Goal: Use online tool/utility: Utilize a website feature to perform a specific function

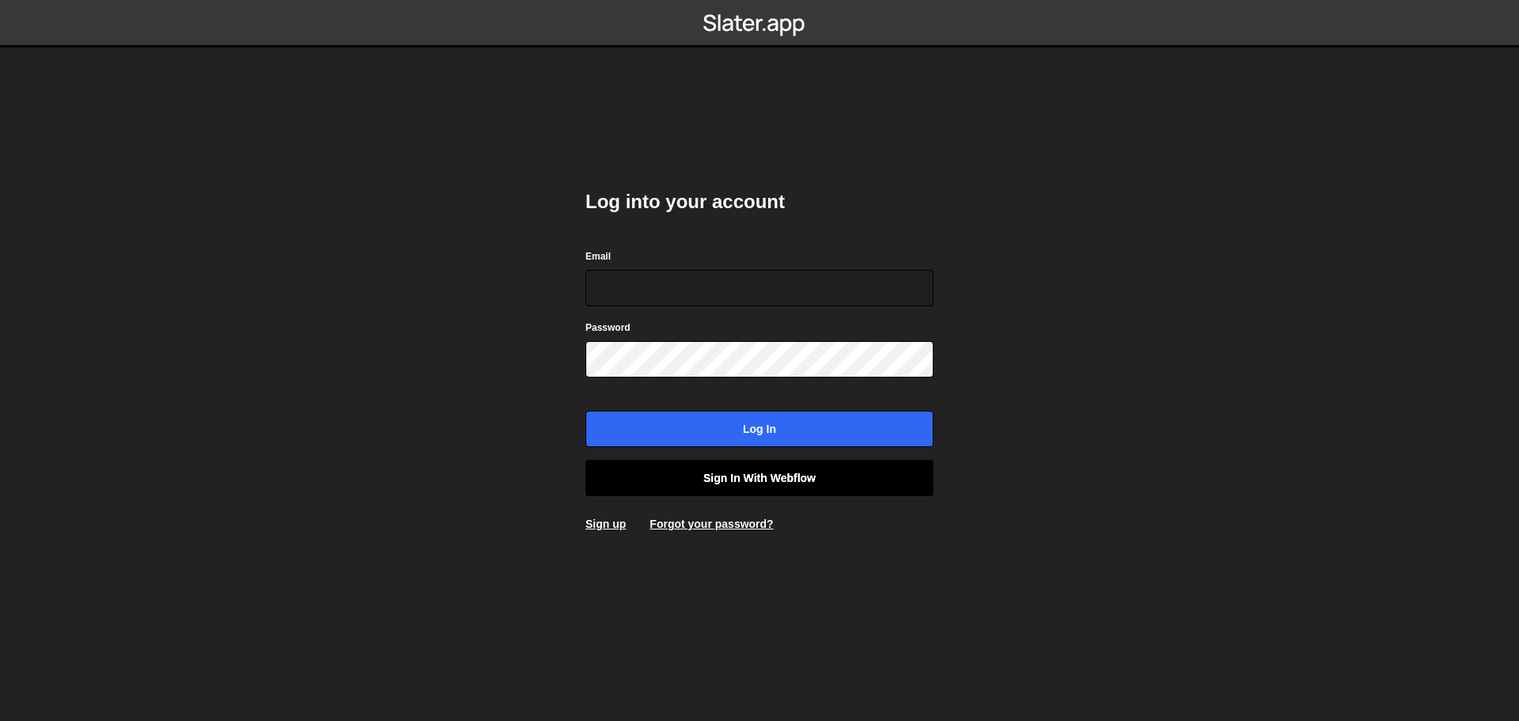
click at [745, 481] on link "Sign in with Webflow" at bounding box center [760, 478] width 348 height 36
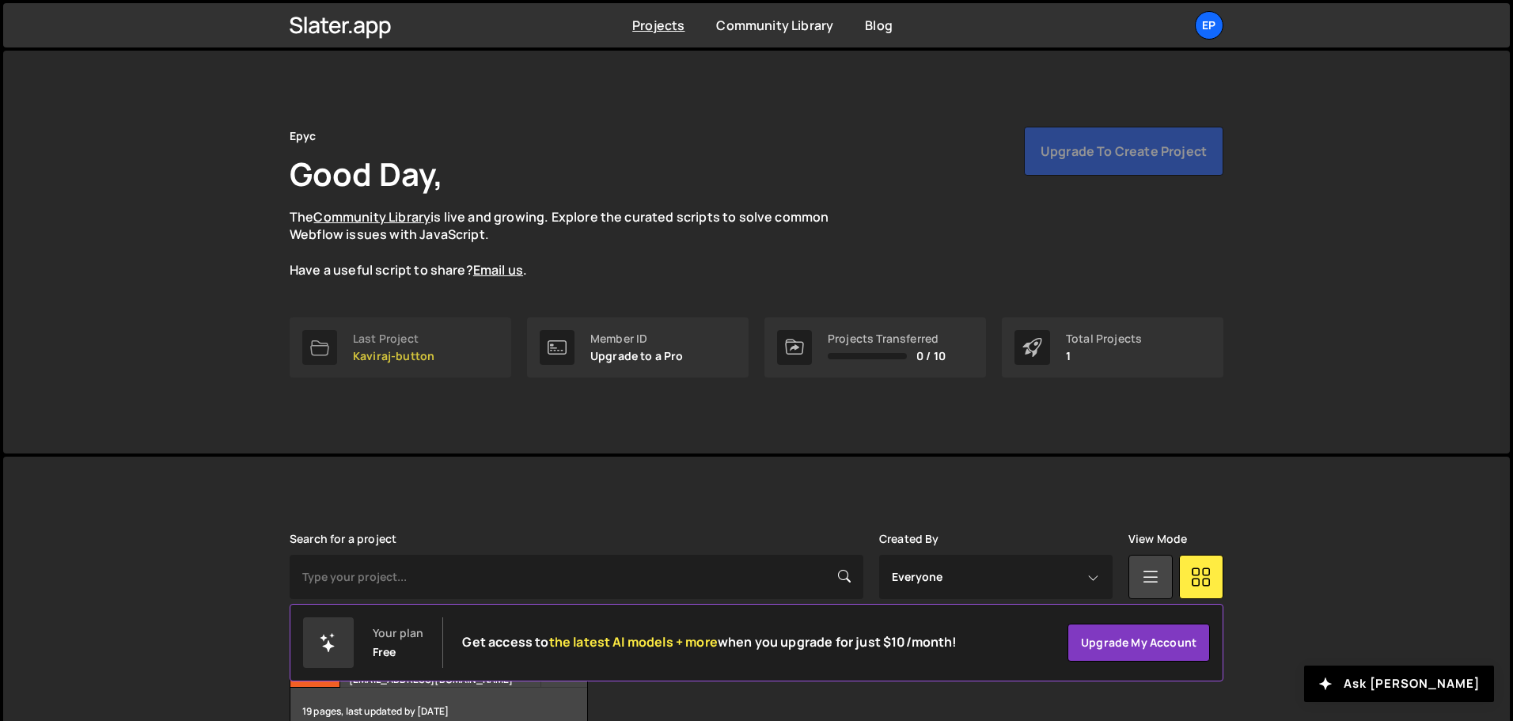
drag, startPoint x: 586, startPoint y: 226, endPoint x: 463, endPoint y: 326, distance: 158.6
click at [580, 229] on p "The Community Library is live and growing. Explore the curated scripts to solve…" at bounding box center [575, 243] width 570 height 71
click at [385, 366] on link "Last Project Kaviraj-button" at bounding box center [401, 347] width 222 height 60
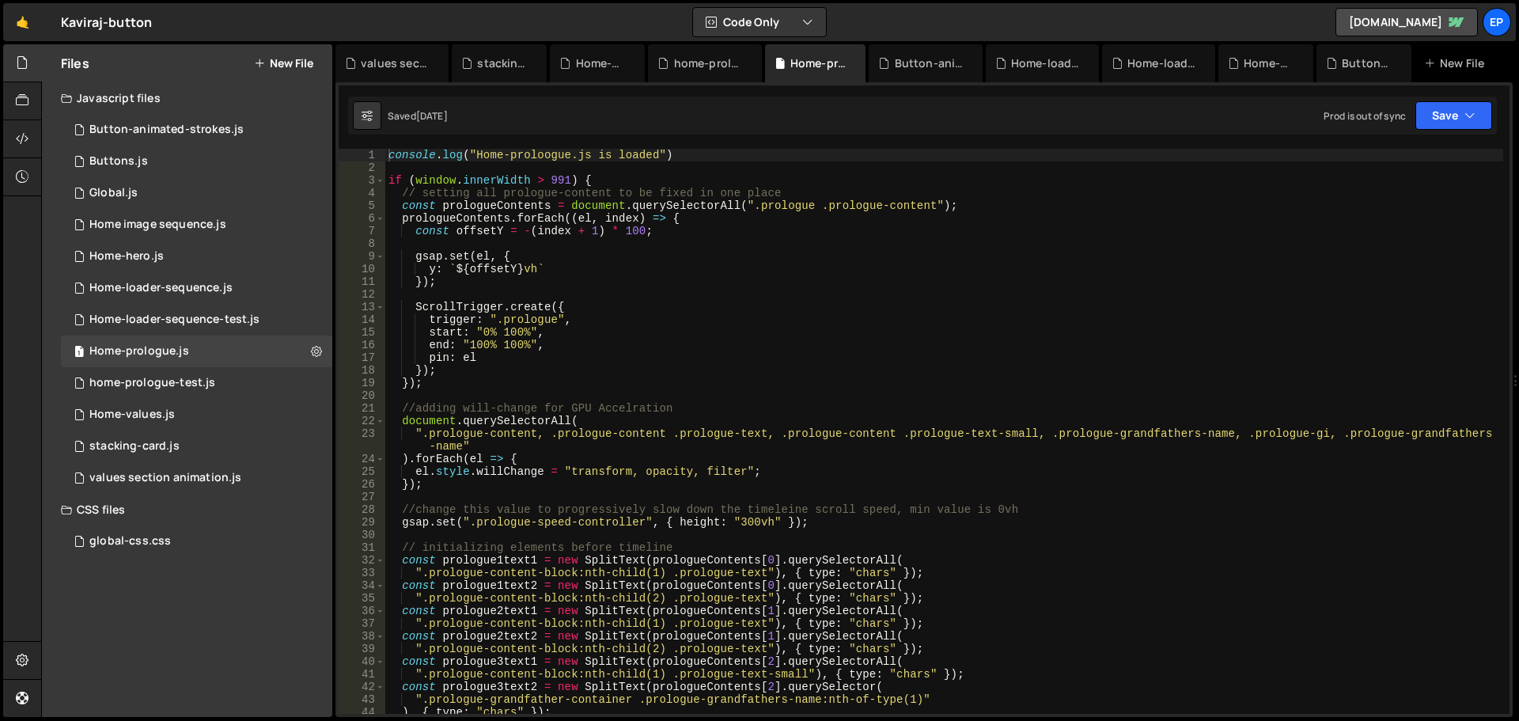
scroll to position [4616, 0]
type textarea "".prologue-content, .prologue-content .prologue-text, .prologue-content .prolog…"
click at [673, 445] on div "console . log ( "Home-proloogue.js is loaded" ) if ( window . innerWidth > 991 …" at bounding box center [944, 444] width 1118 height 590
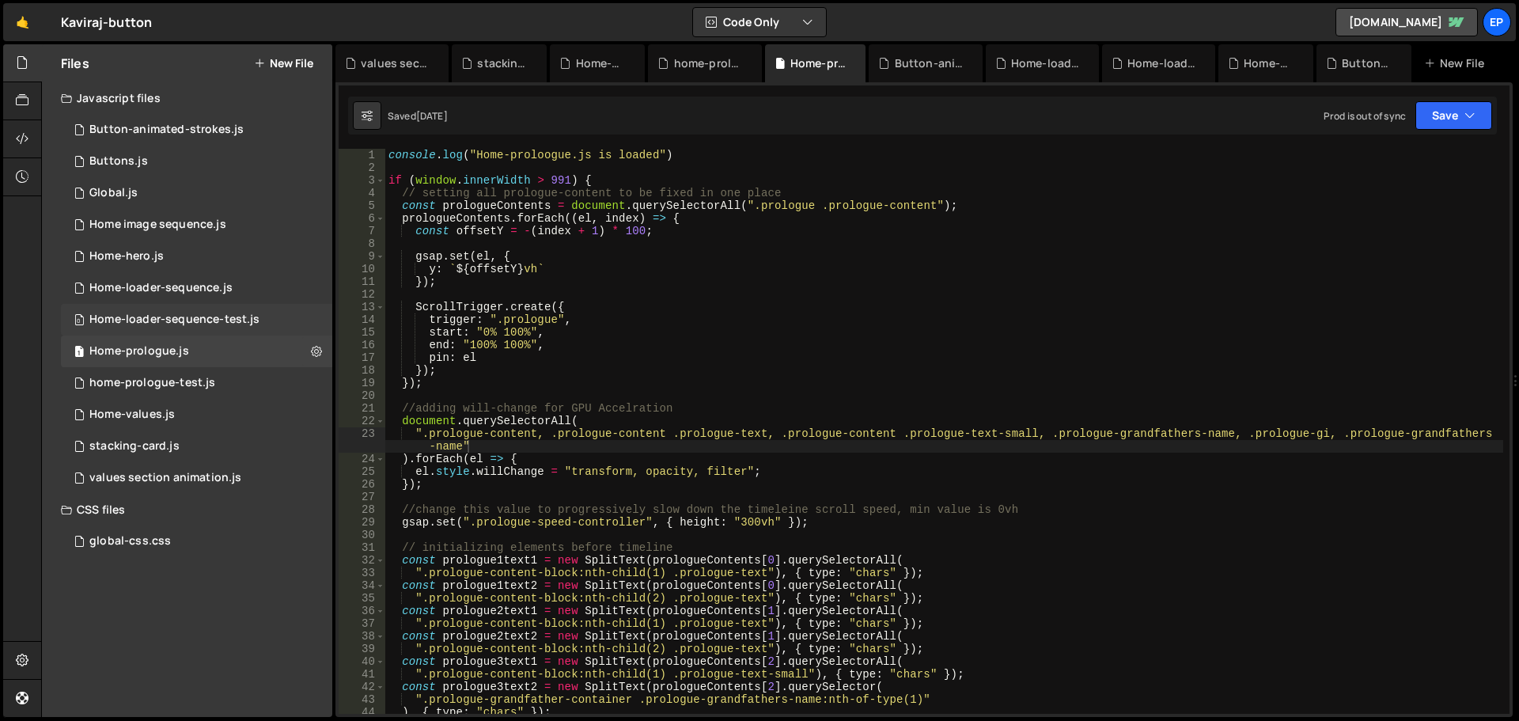
click at [201, 312] on div "0 Home-loader-sequence-test.js 0" at bounding box center [196, 320] width 271 height 32
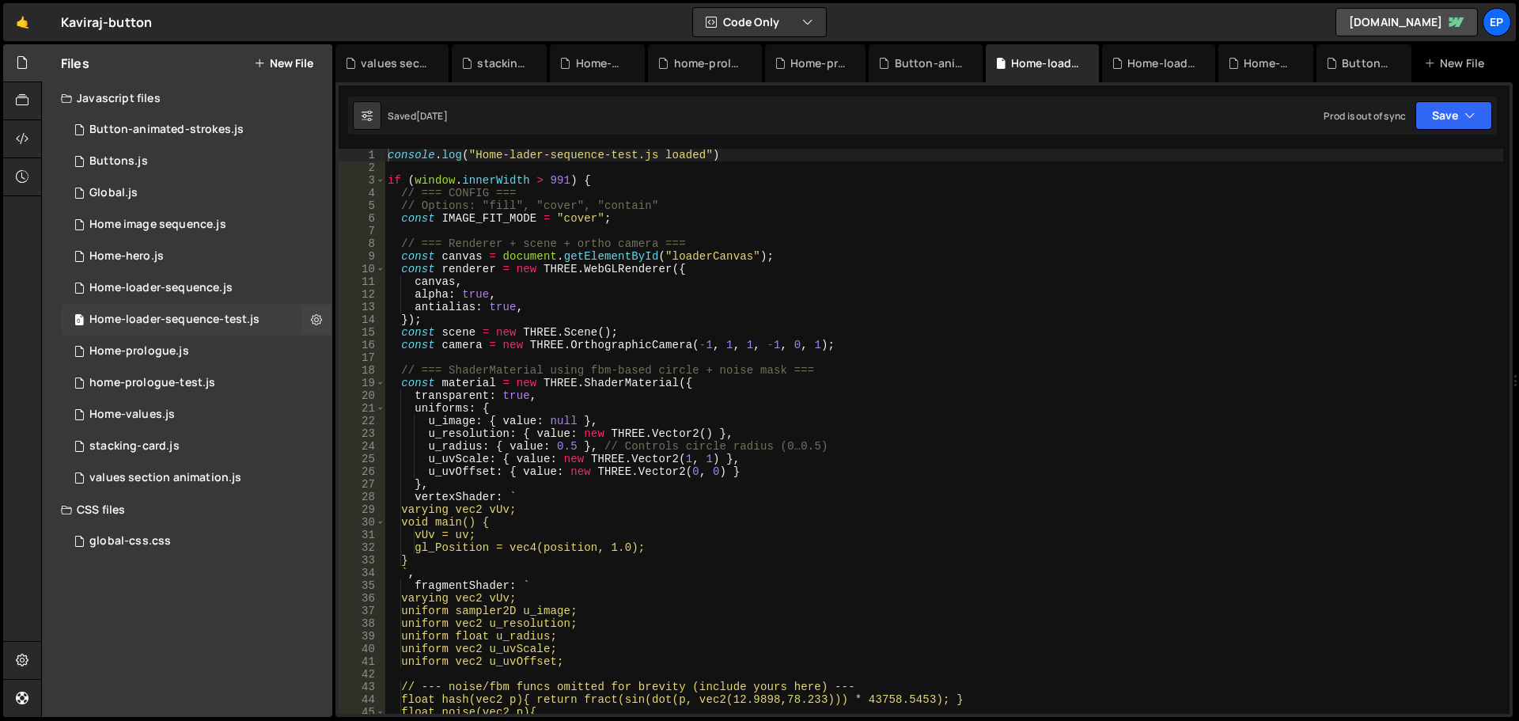
scroll to position [0, 0]
type textarea "const scene = new THREE.Scene();"
click at [749, 327] on div "console . log ( "Home-lader-sequence-test.js loaded" ) if ( window . innerWidth…" at bounding box center [944, 444] width 1119 height 590
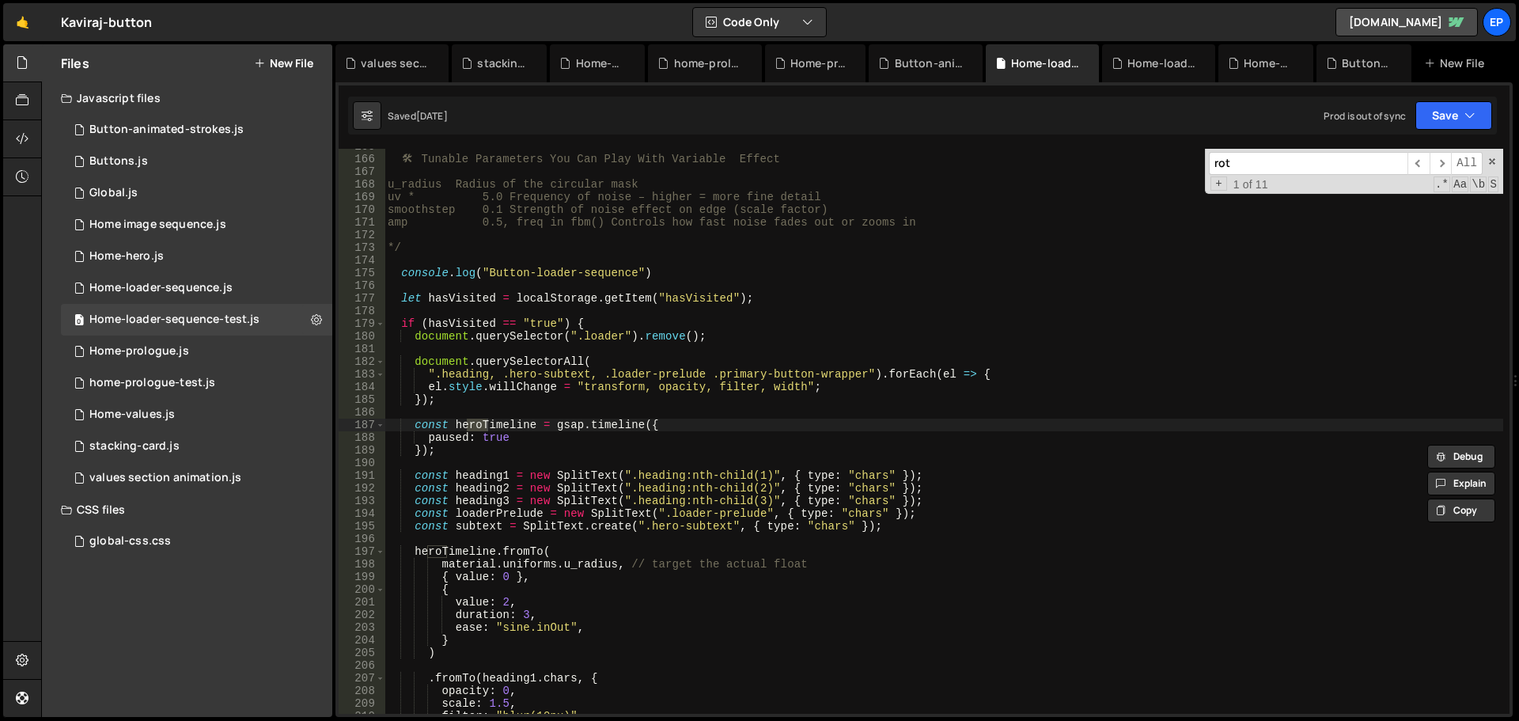
scroll to position [5086, 0]
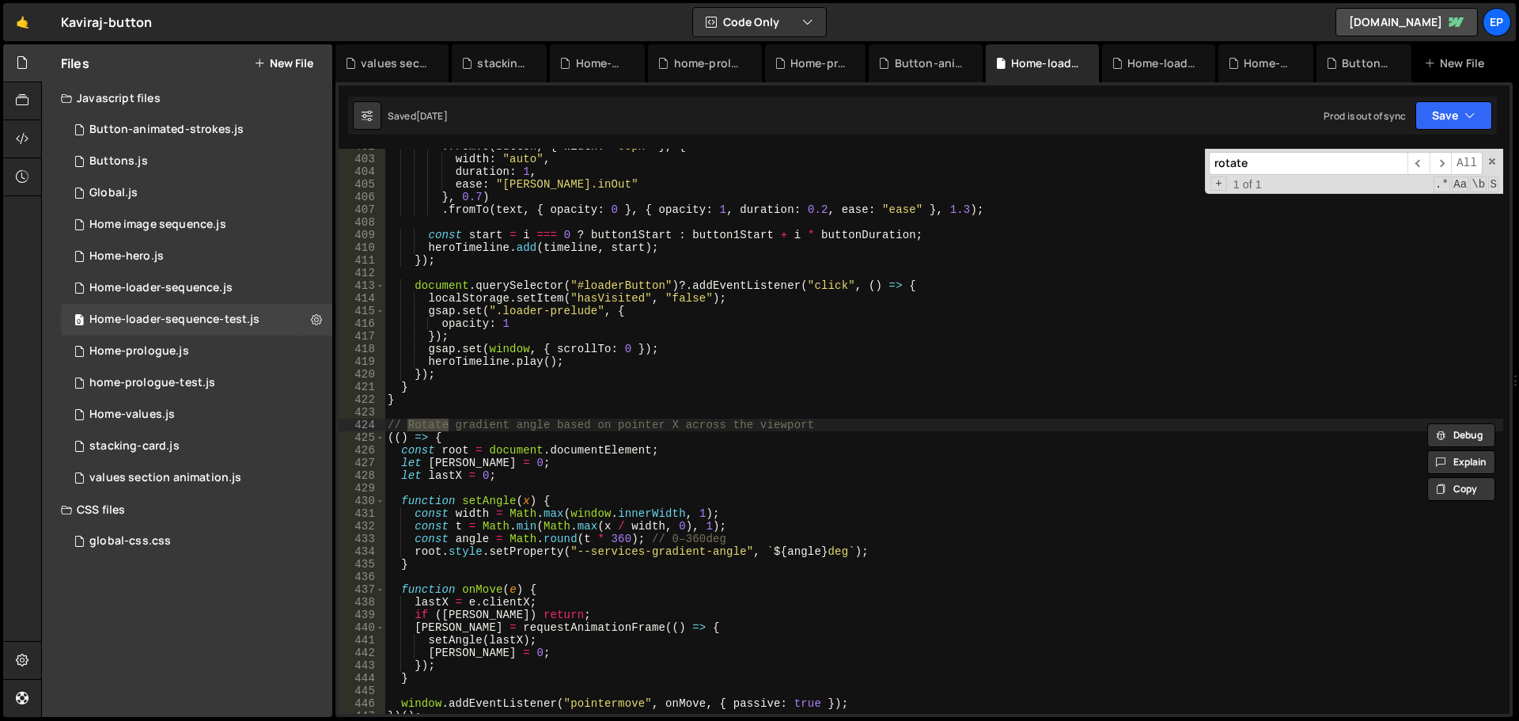
type input "rotate"
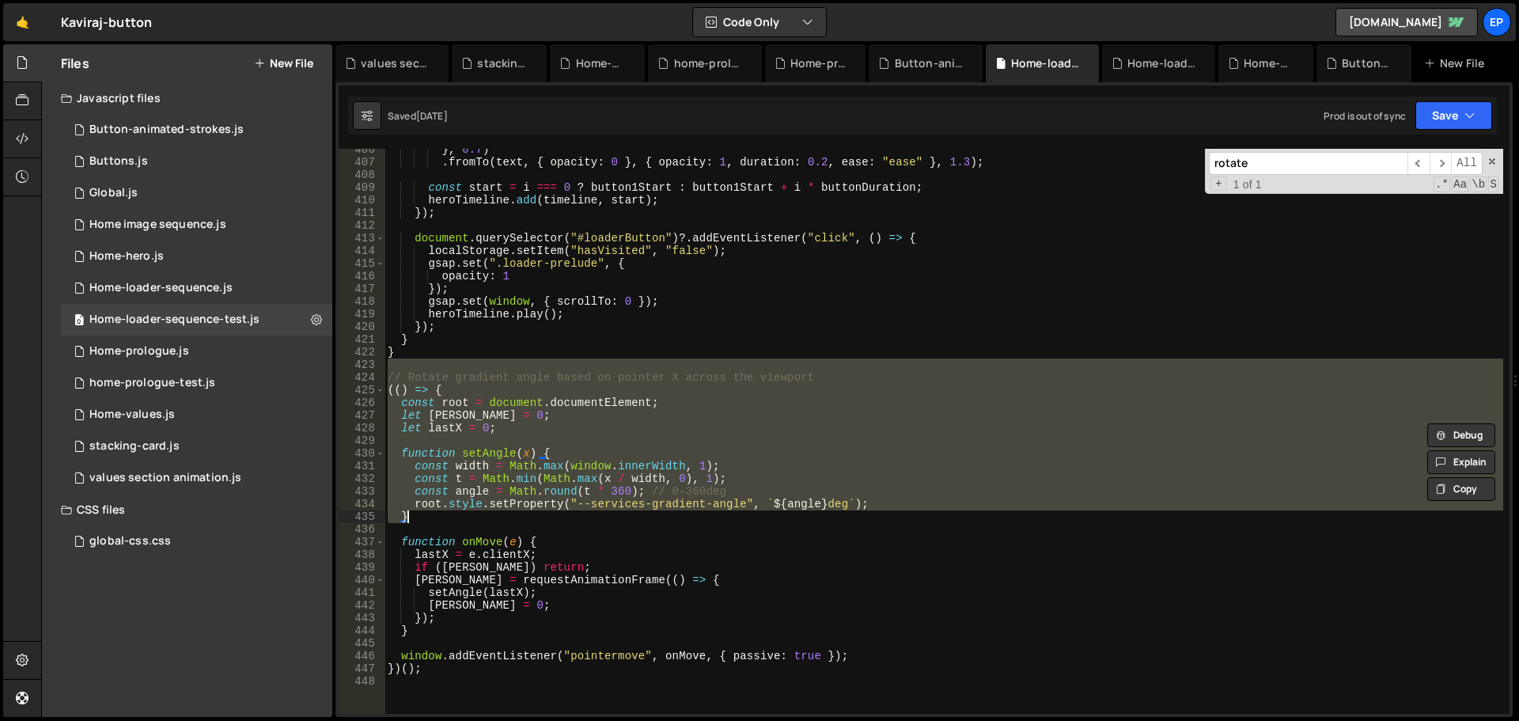
scroll to position [5275, 0]
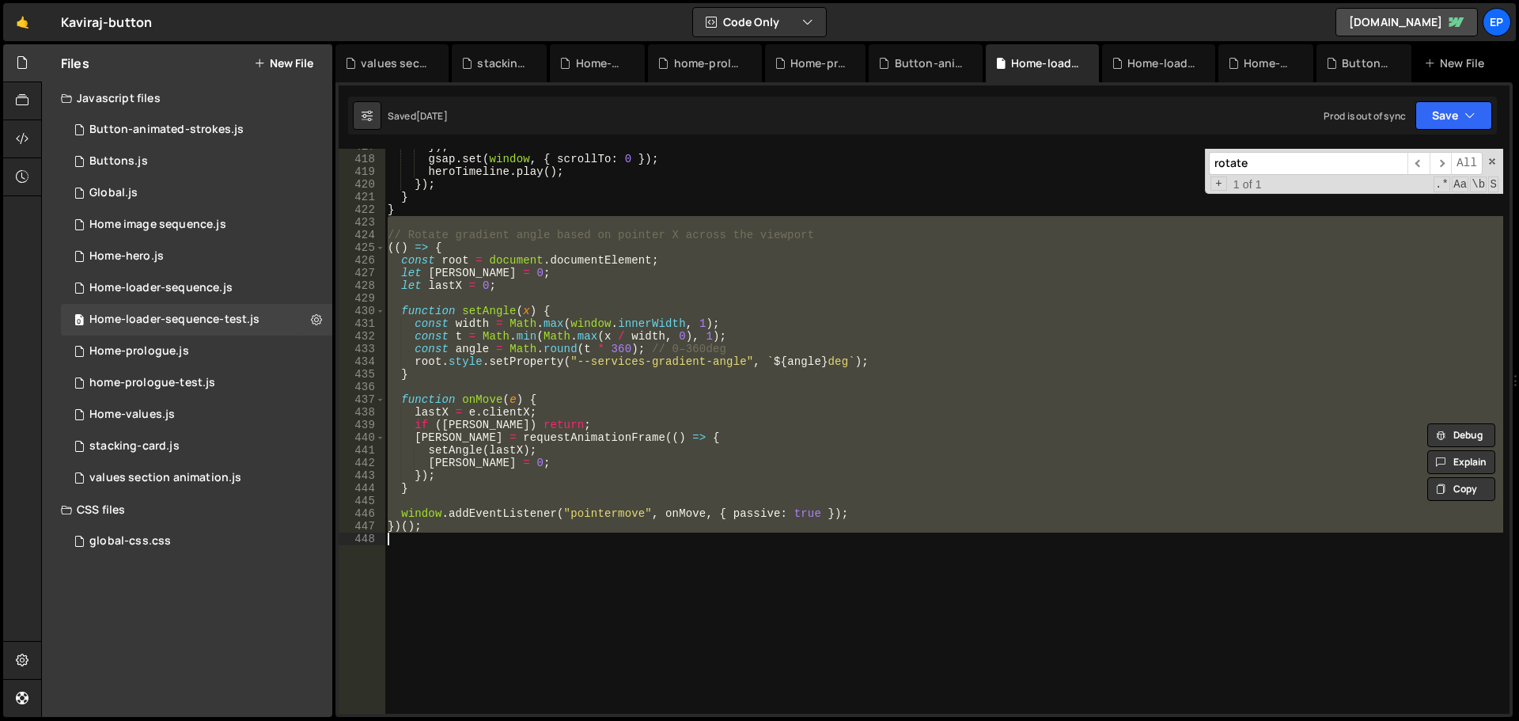
drag, startPoint x: 450, startPoint y: 411, endPoint x: 646, endPoint y: 552, distance: 240.9
click at [646, 552] on div "}) ; gsap . set ( window , { scrollTo : 0 }) ; heroTimeline . play ( ) ; }) ; }…" at bounding box center [944, 435] width 1119 height 590
type textarea "})();"
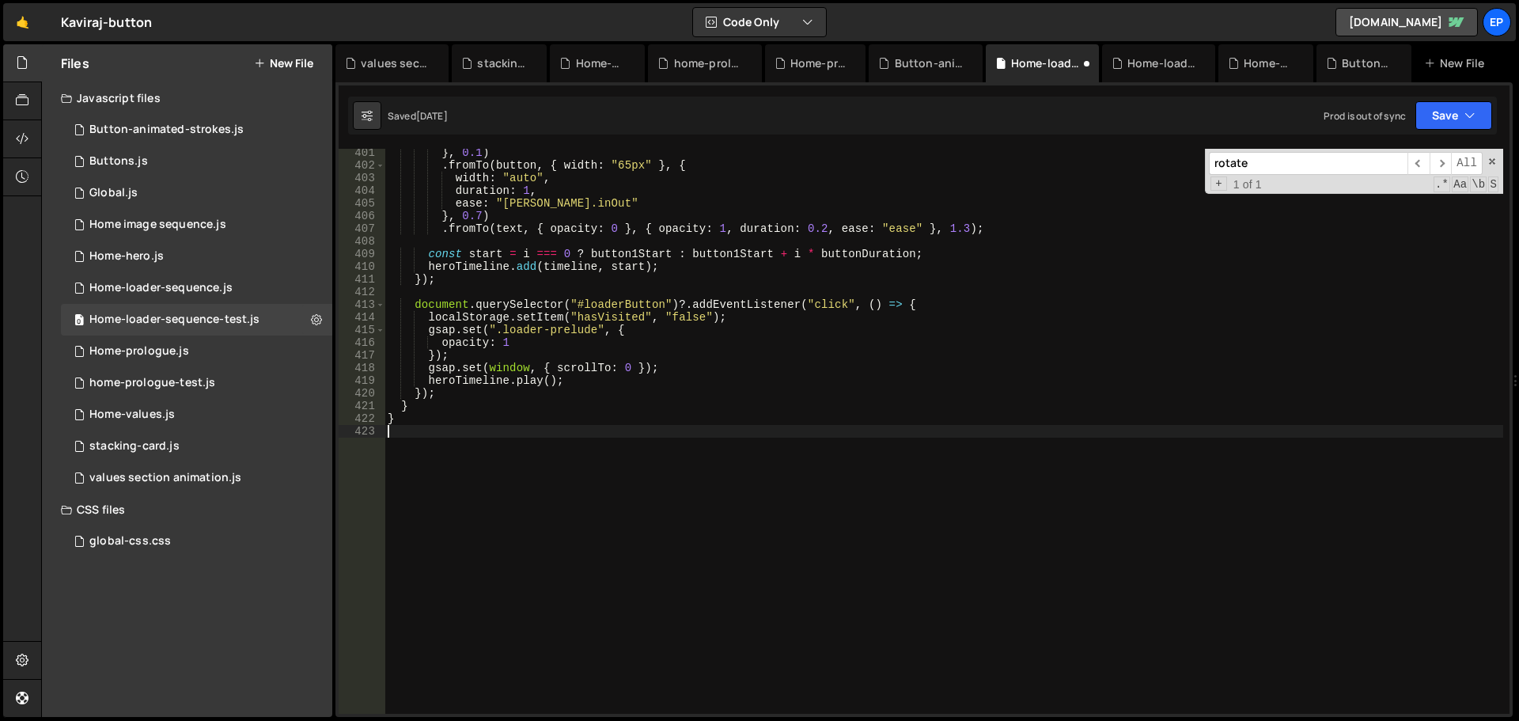
scroll to position [5067, 0]
click at [645, 552] on div "} , 0.1 ) . fromTo ( button , { width : "65px" } , { width : "auto" , duration …" at bounding box center [944, 441] width 1119 height 590
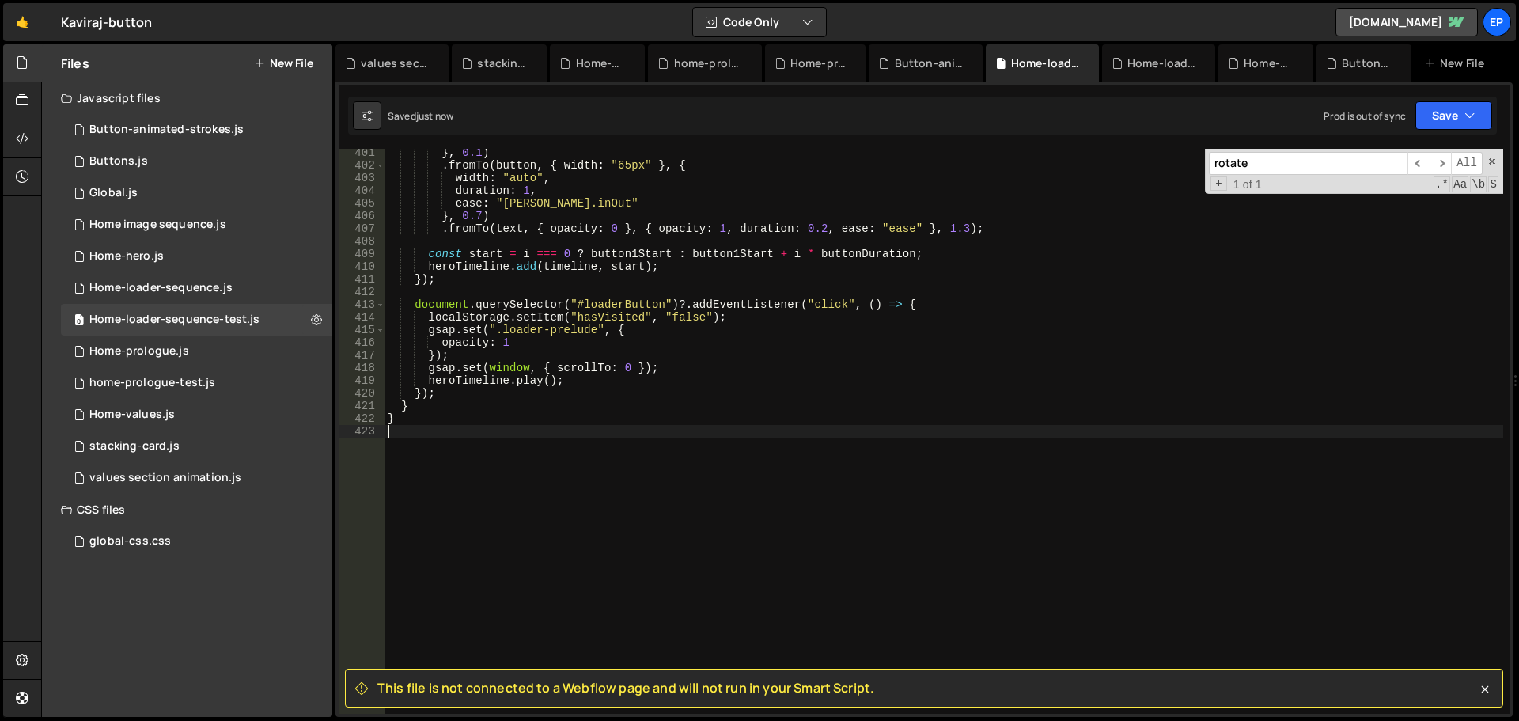
click at [818, 522] on div "} , 0.1 ) . fromTo ( button , { width : "65px" } , { width : "auto" , duration …" at bounding box center [944, 441] width 1119 height 590
click at [178, 313] on div "Home-loader-sequence-test.js" at bounding box center [174, 320] width 170 height 14
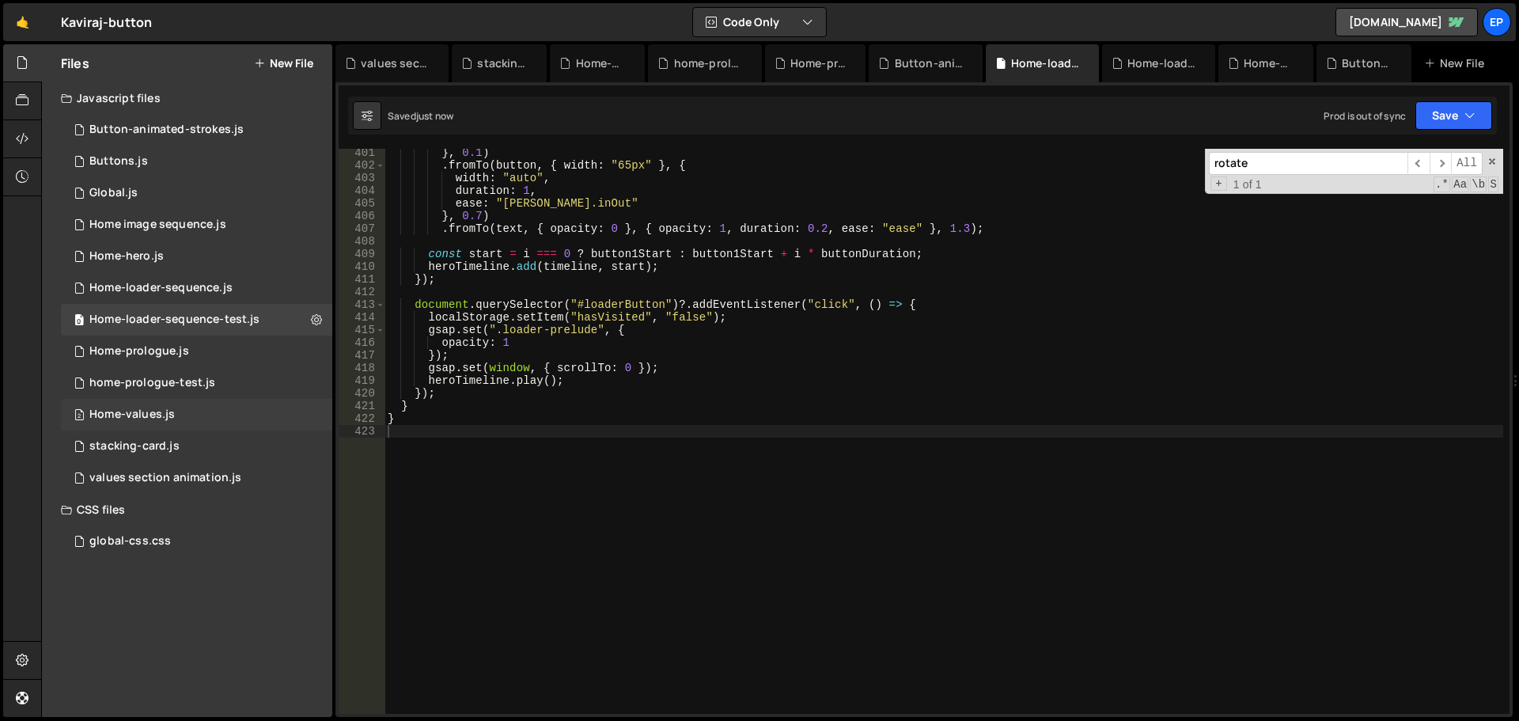
click at [166, 413] on div "Home-values.js" at bounding box center [131, 415] width 85 height 14
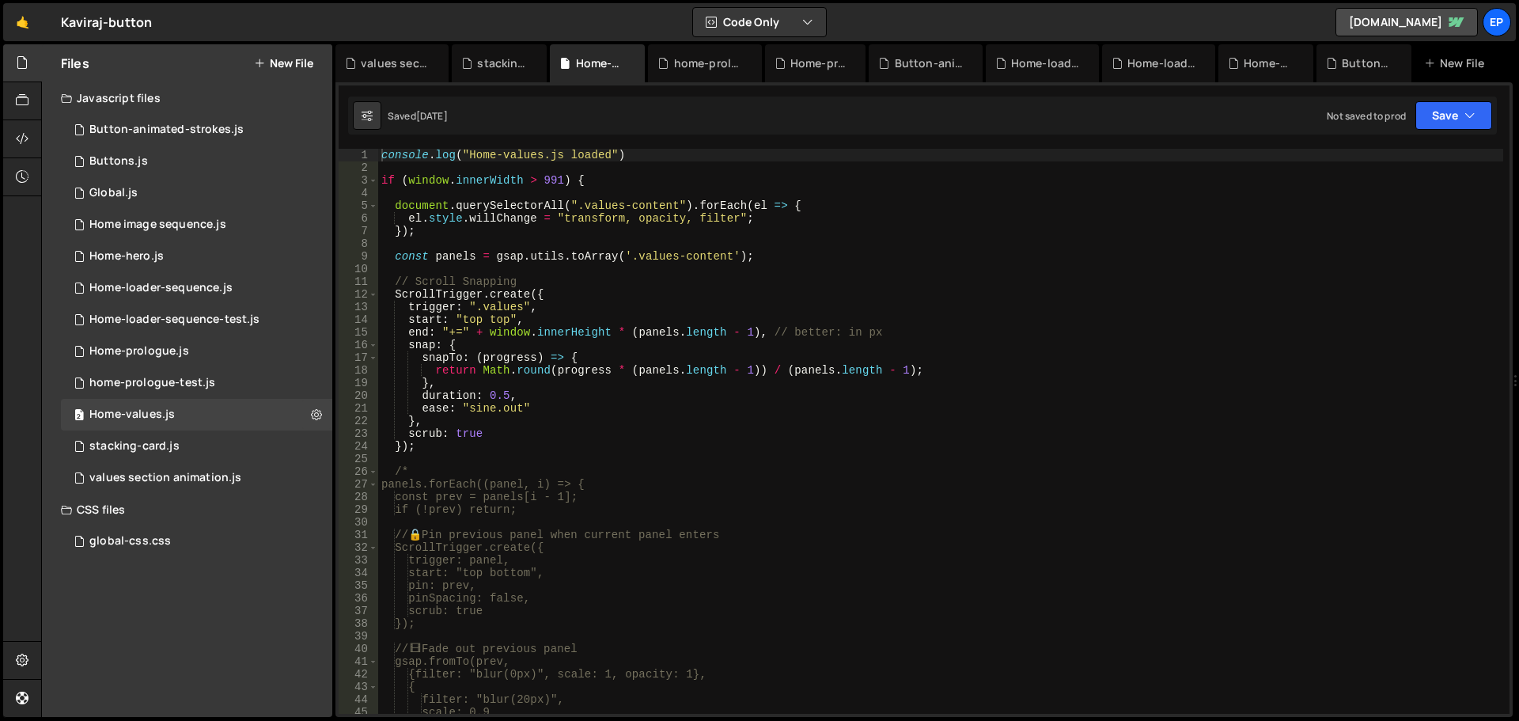
type textarea "},"
click at [722, 423] on div "console . log ( "Home-values.js loaded" ) if ( window . innerWidth > 991 ) { do…" at bounding box center [940, 444] width 1125 height 590
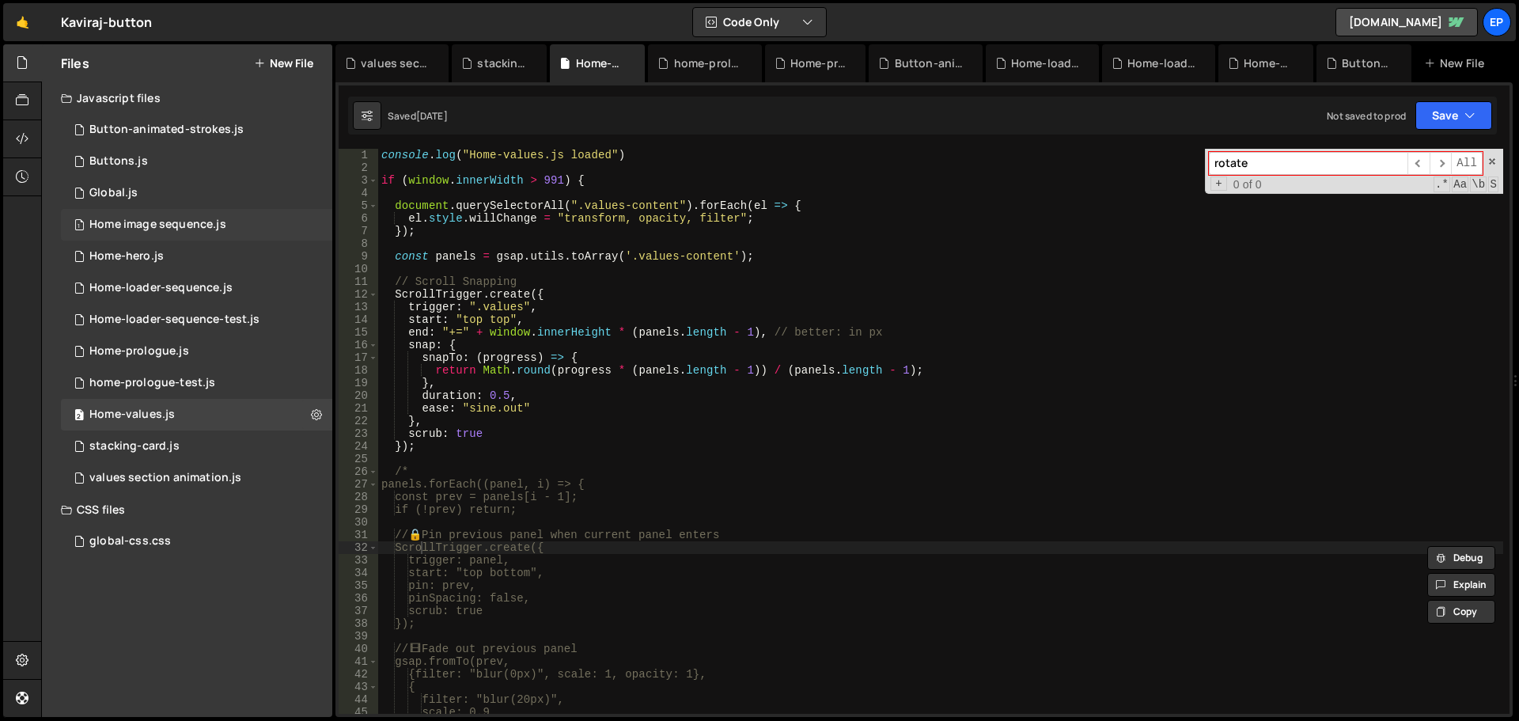
type input "rotate"
click at [203, 219] on div "Home image sequence.js" at bounding box center [157, 225] width 137 height 14
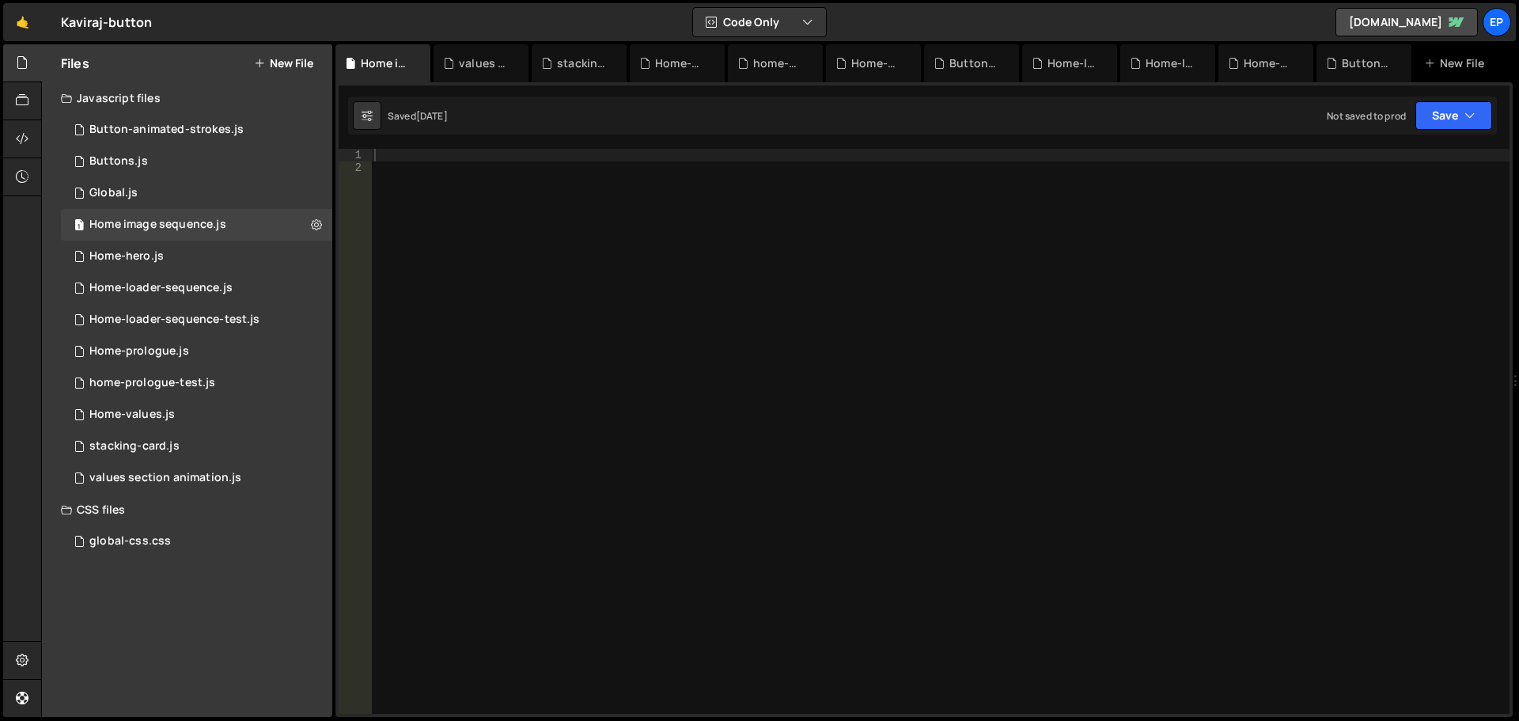
click at [689, 382] on div at bounding box center [940, 444] width 1139 height 590
click at [130, 256] on div "Home-hero.js" at bounding box center [126, 256] width 74 height 14
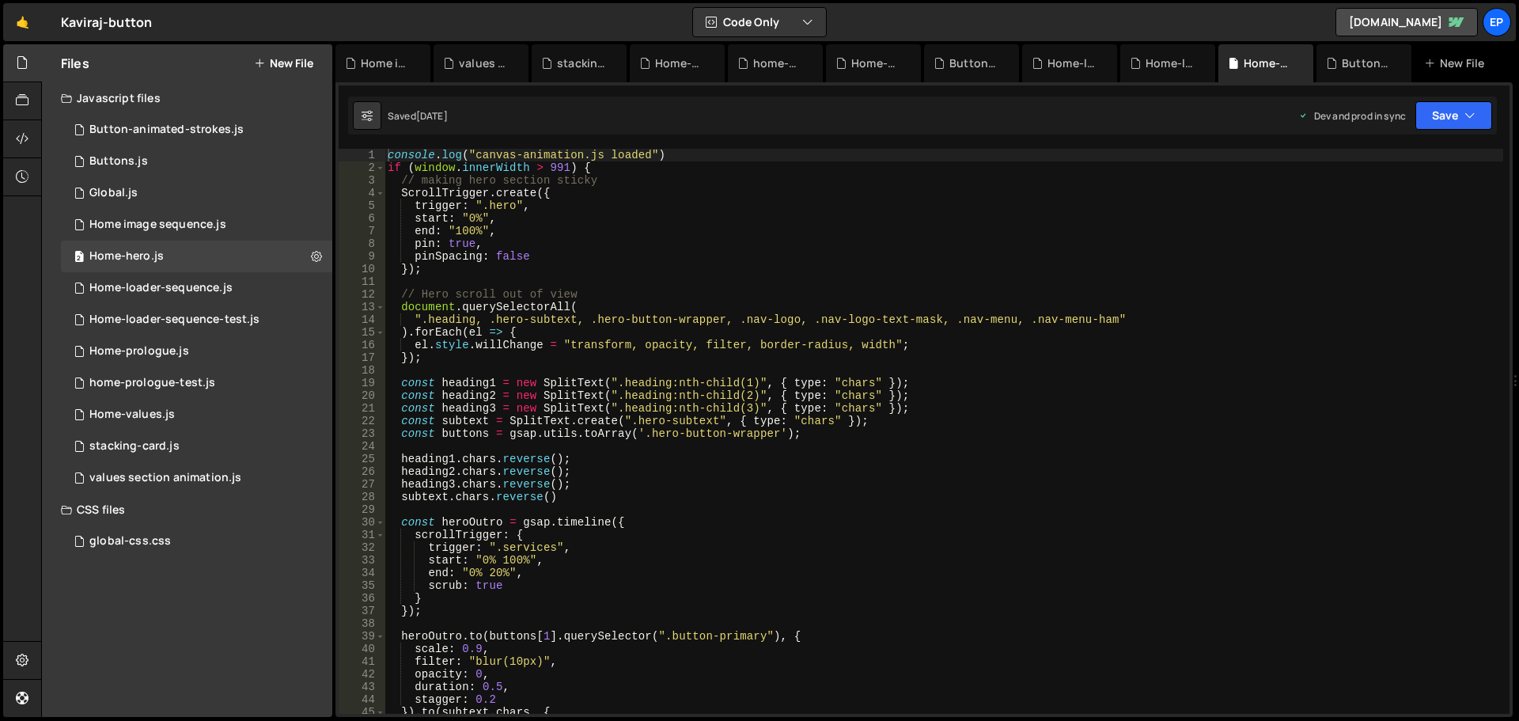
type textarea "el.style.willChange = "transform, opacity, filter, border-radius, width";"
click at [638, 348] on div "console . log ( "canvas-animation.js loaded" ) if ( window . innerWidth > 991 )…" at bounding box center [944, 444] width 1119 height 590
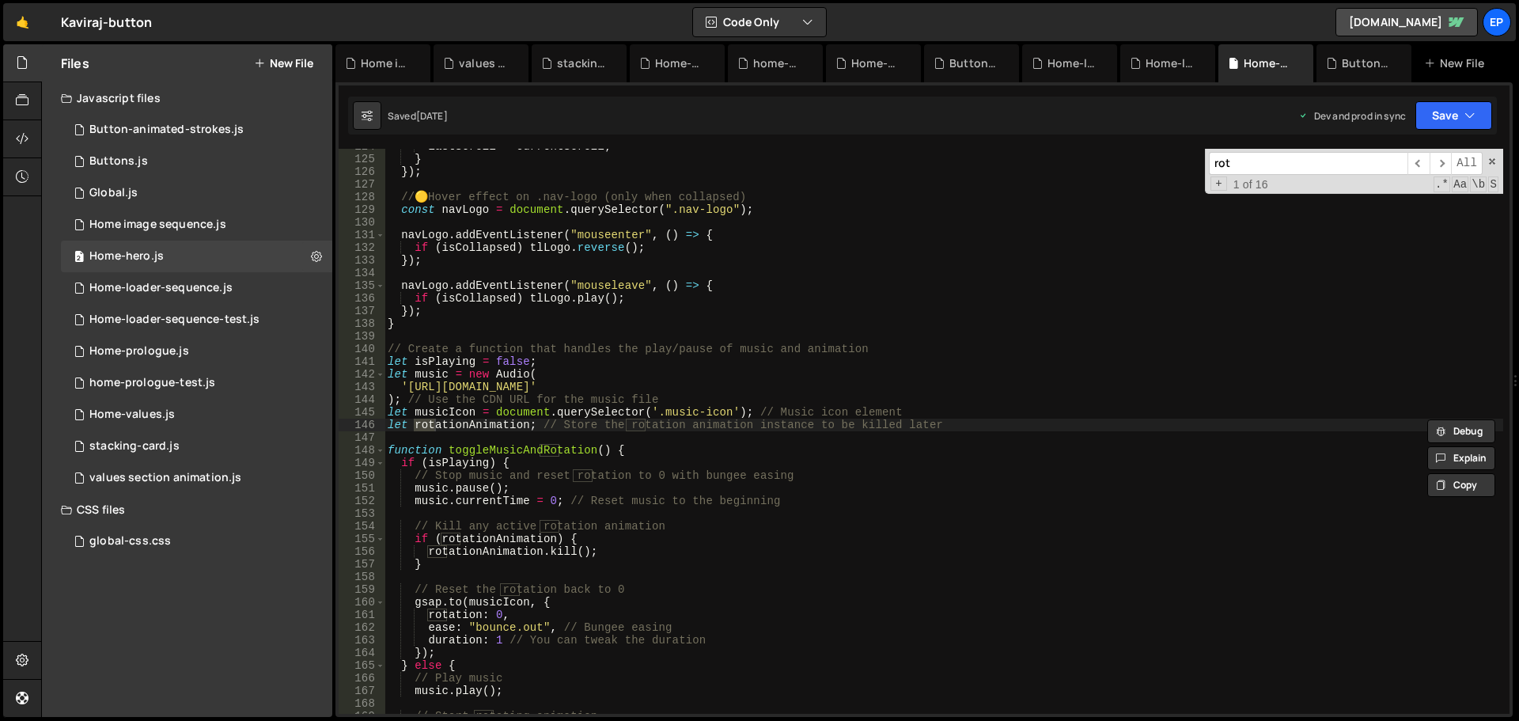
scroll to position [1566, 0]
type input "rotate"
click at [1439, 162] on span "​" at bounding box center [1441, 163] width 22 height 23
click at [193, 290] on div "Home-loader-sequence.js" at bounding box center [160, 288] width 143 height 14
type textarea "});"
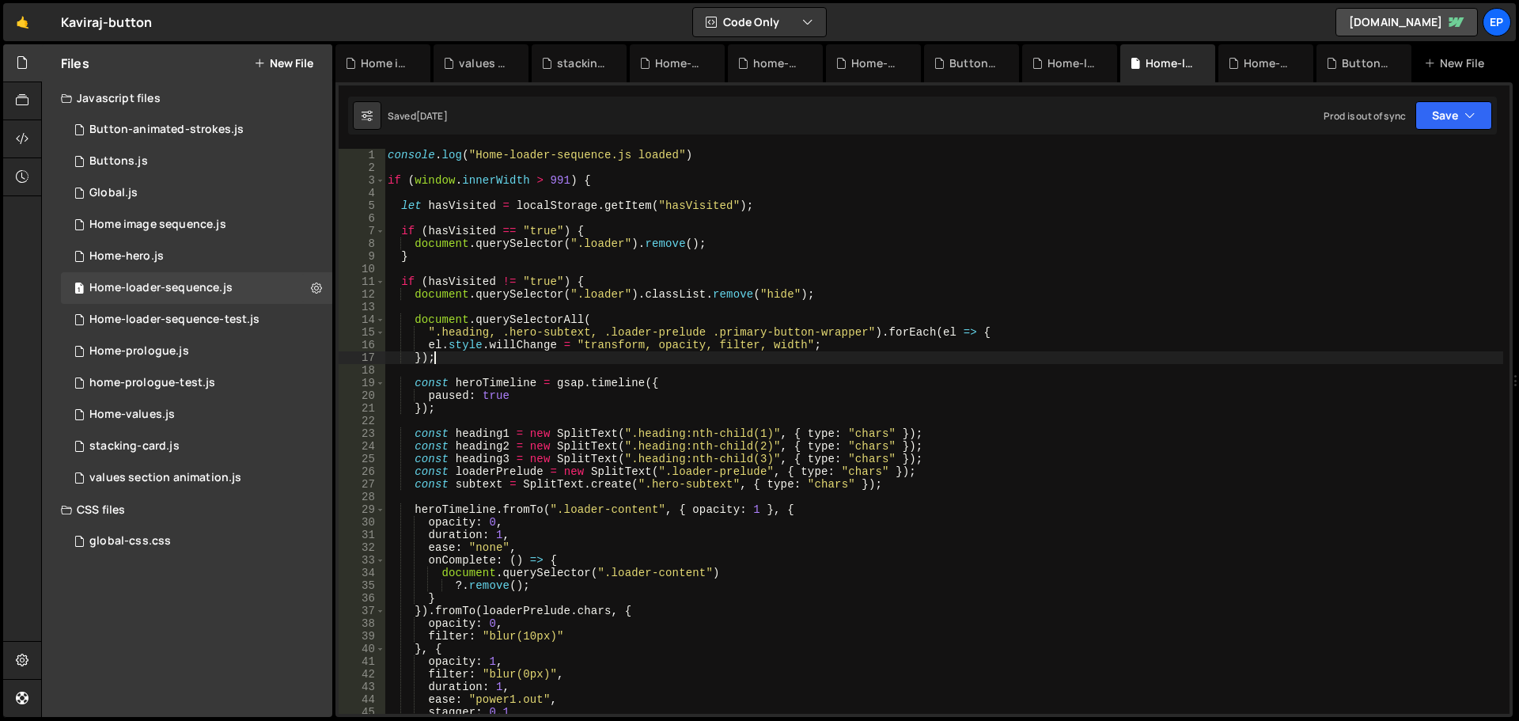
click at [972, 354] on div "console . log ( "Home-loader-sequence.js loaded" ) if ( window . innerWidth > 9…" at bounding box center [944, 444] width 1119 height 590
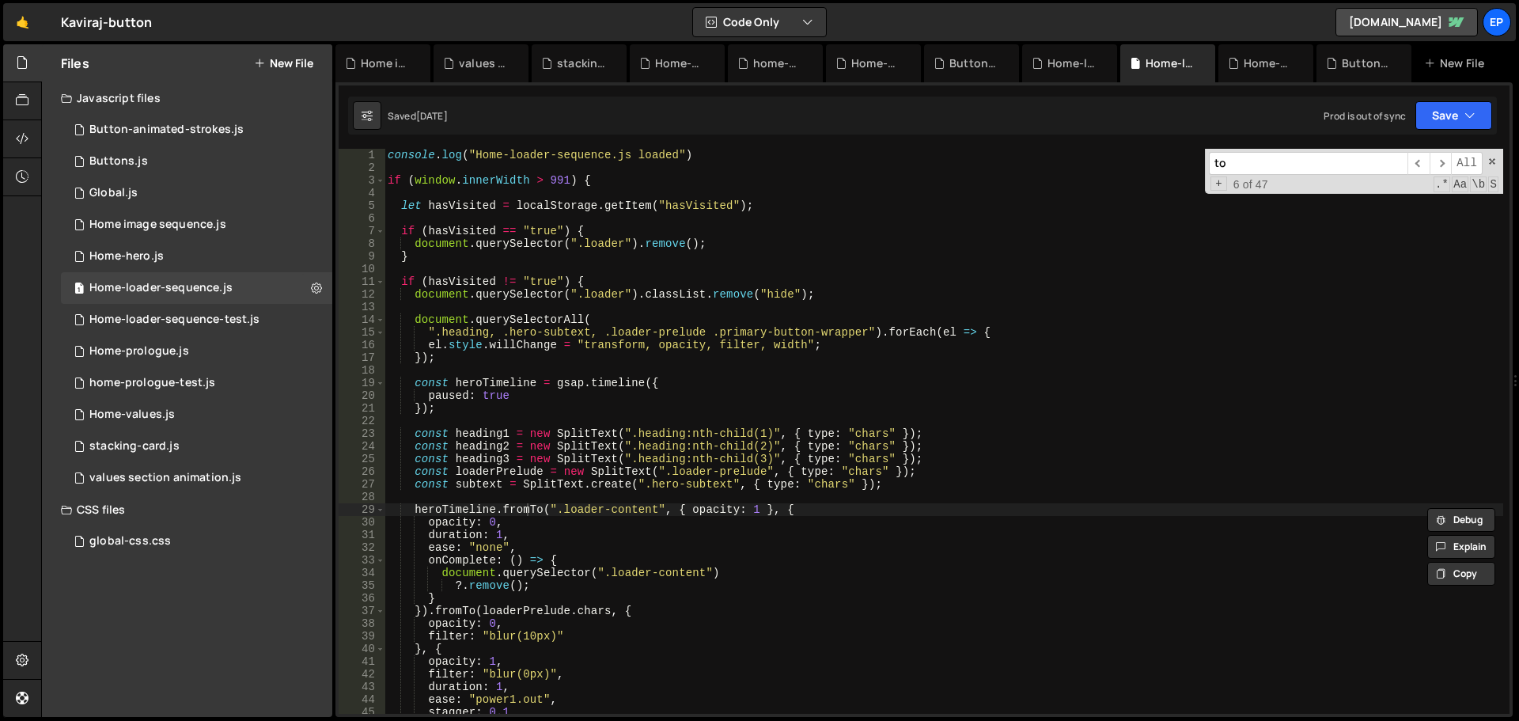
type input "t"
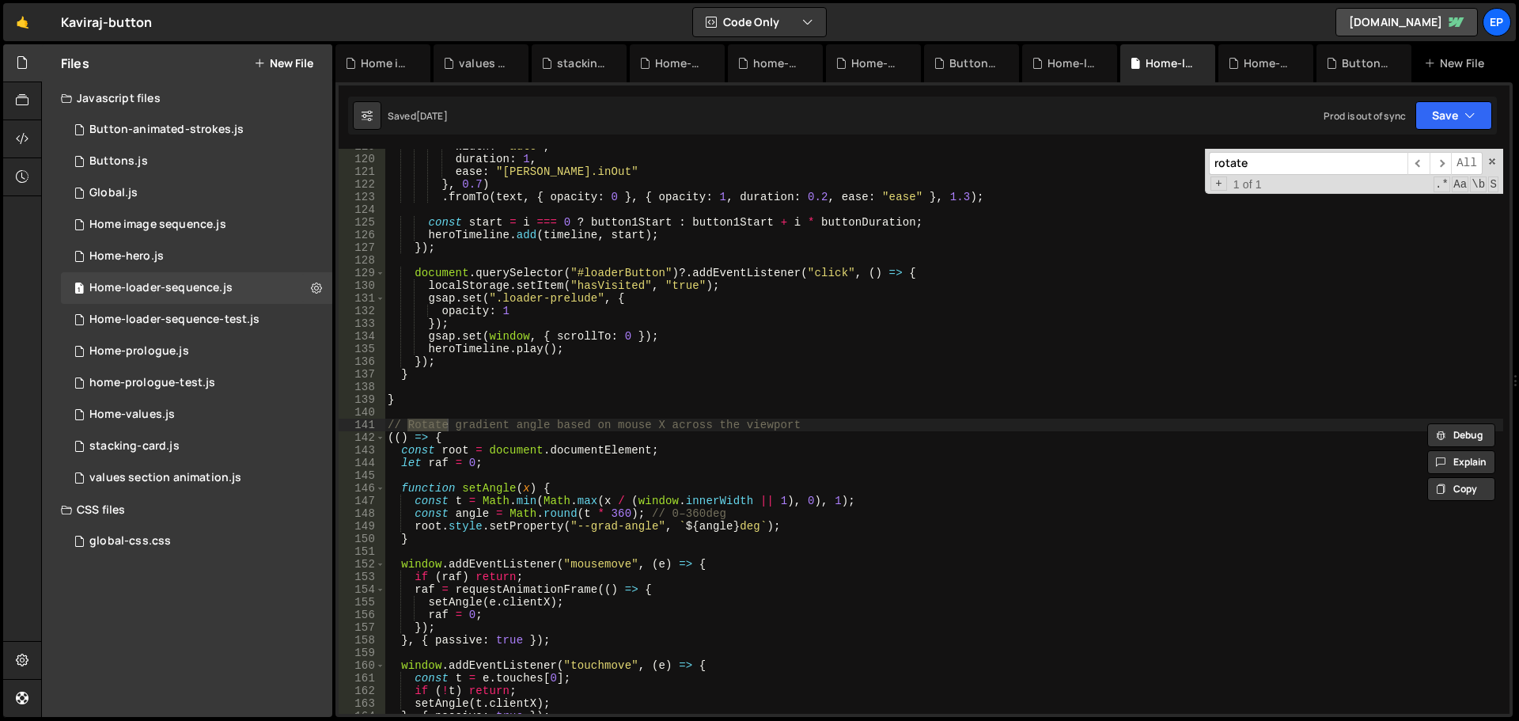
scroll to position [1598, 0]
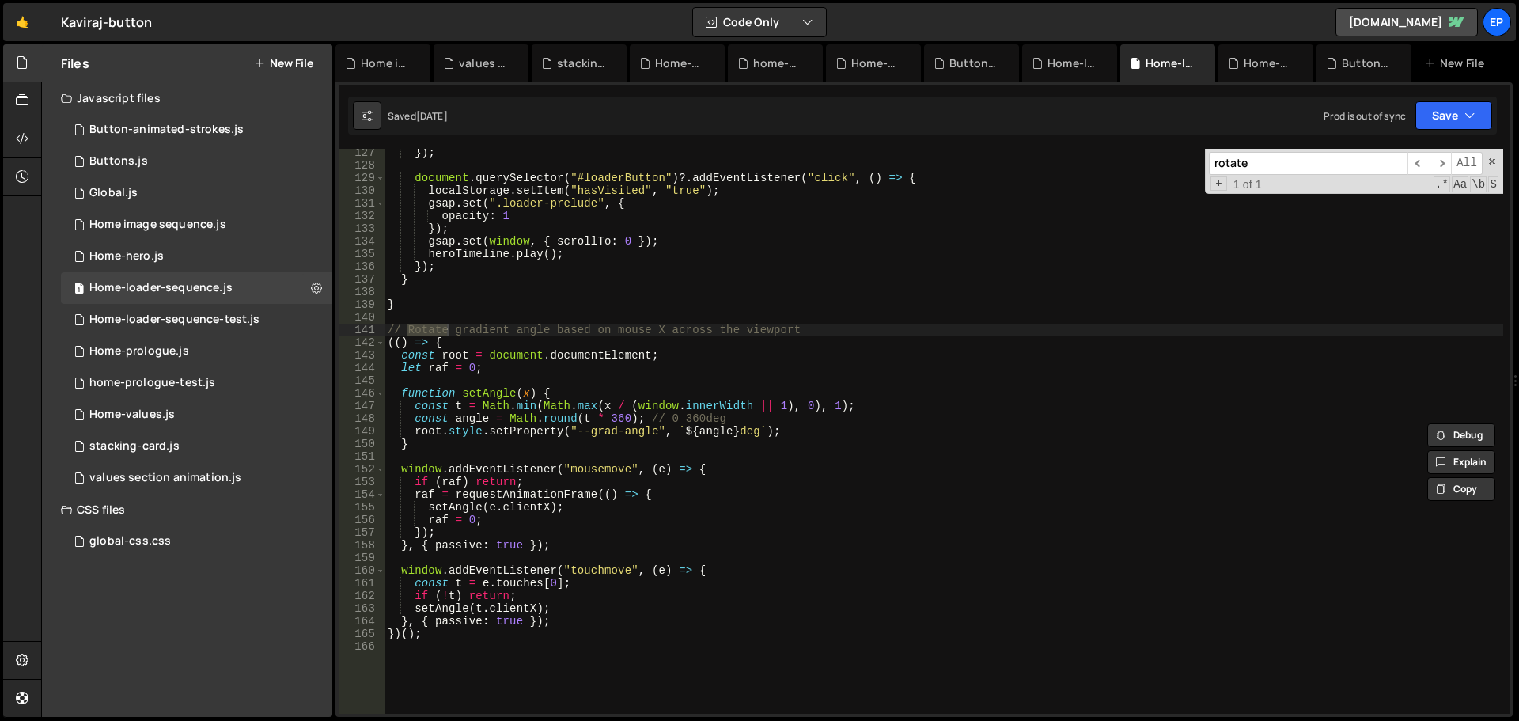
type input "rotate"
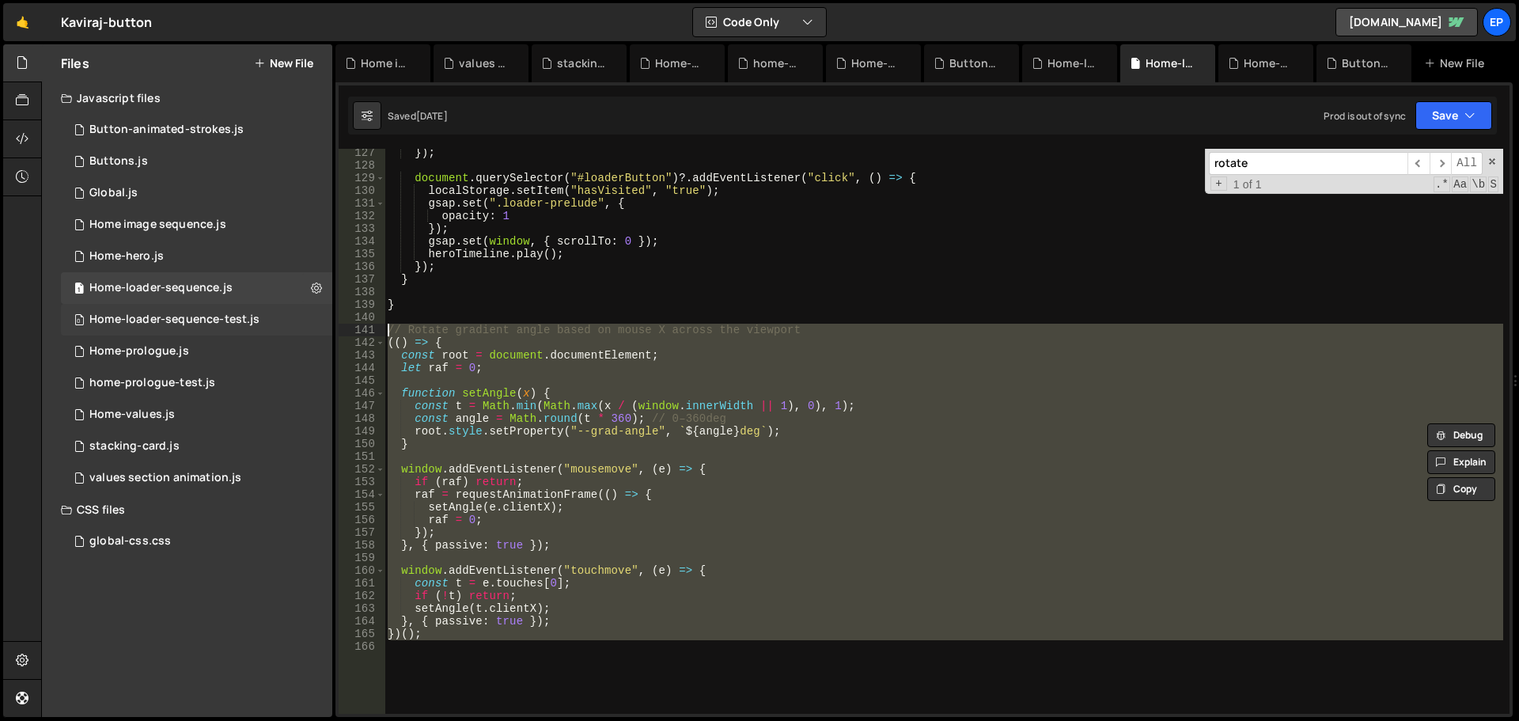
drag, startPoint x: 460, startPoint y: 645, endPoint x: 315, endPoint y: 324, distance: 352.4
click at [315, 324] on div "Files New File Javascript files 1 Button-animated-strokes.js 0 1 Buttons.js 0 1…" at bounding box center [780, 380] width 1478 height 673
type textarea "// Rotate gradient angle based on mouse X across the viewport (() => {"
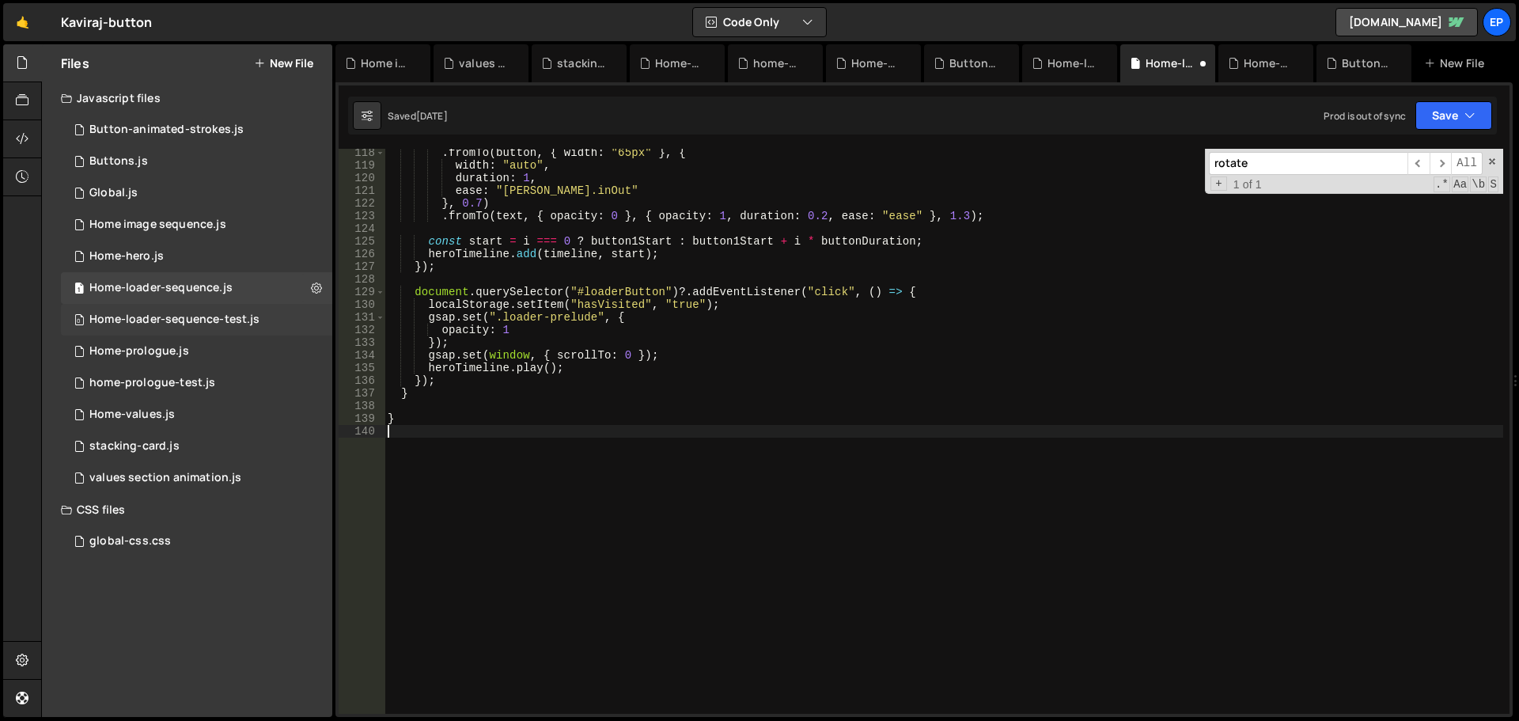
scroll to position [1484, 0]
click at [572, 502] on div ". fromTo ( button , { width : "65px" } , { width : "auto" , duration : 1 , ease…" at bounding box center [944, 441] width 1119 height 590
click at [142, 138] on div "1 Button-animated-strokes.js 0" at bounding box center [196, 130] width 271 height 32
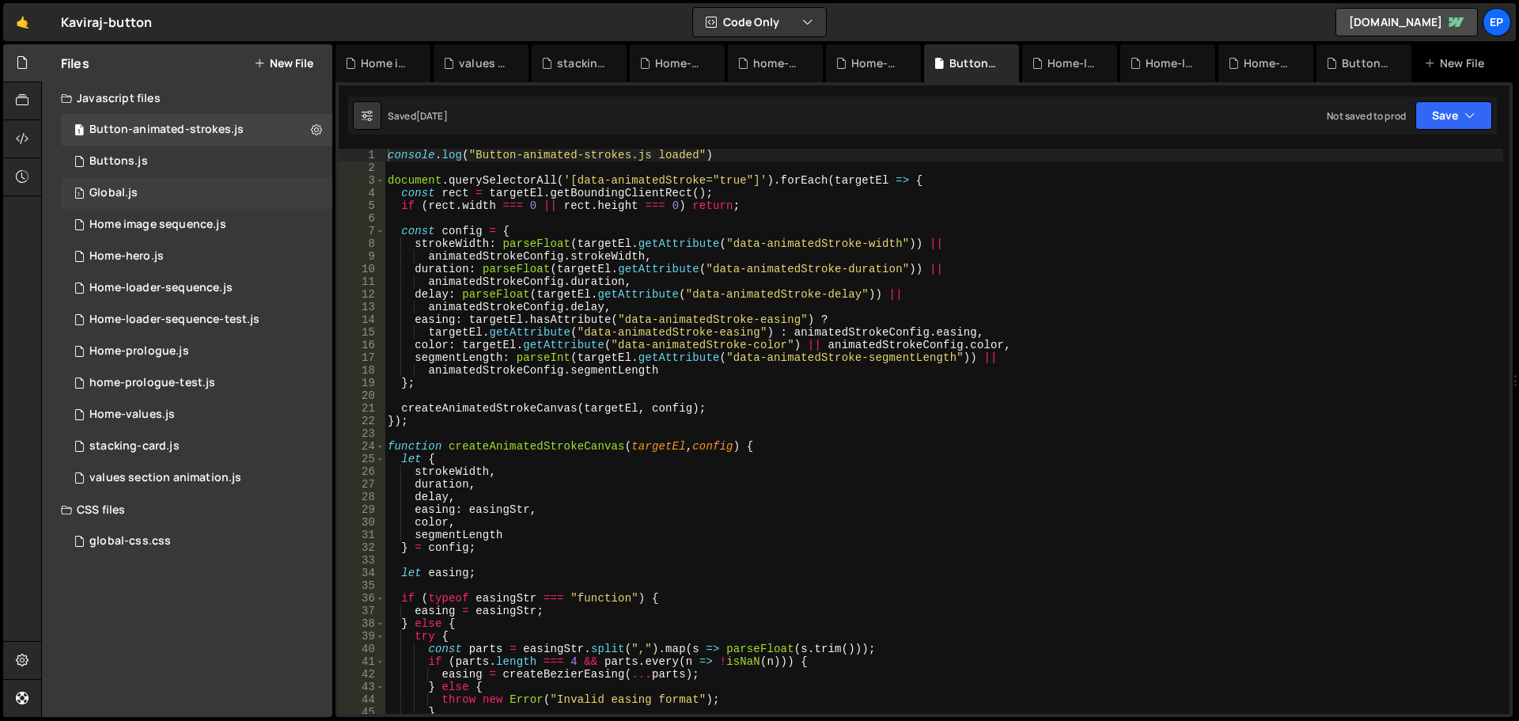
click at [119, 188] on div "Global.js" at bounding box center [113, 193] width 48 height 14
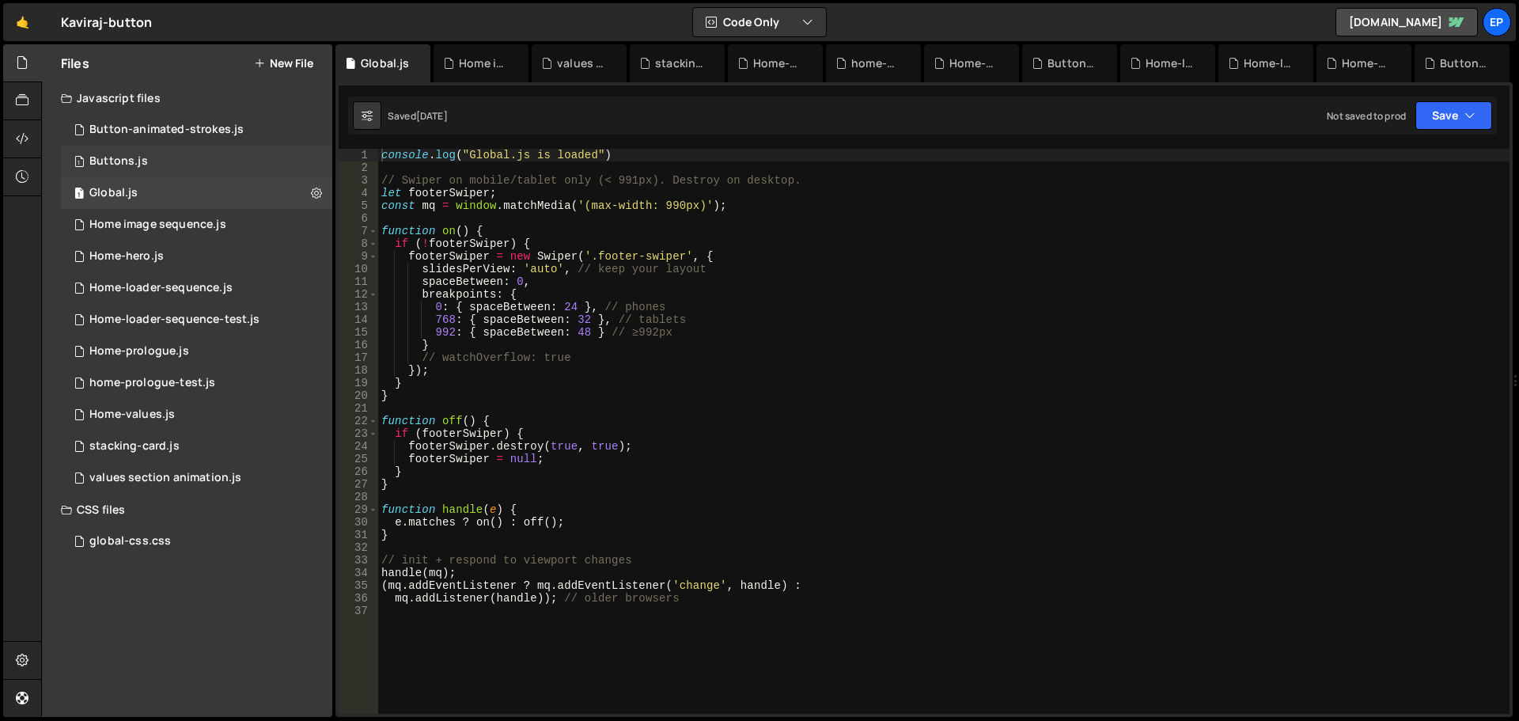
click at [123, 163] on div "Buttons.js" at bounding box center [118, 161] width 59 height 14
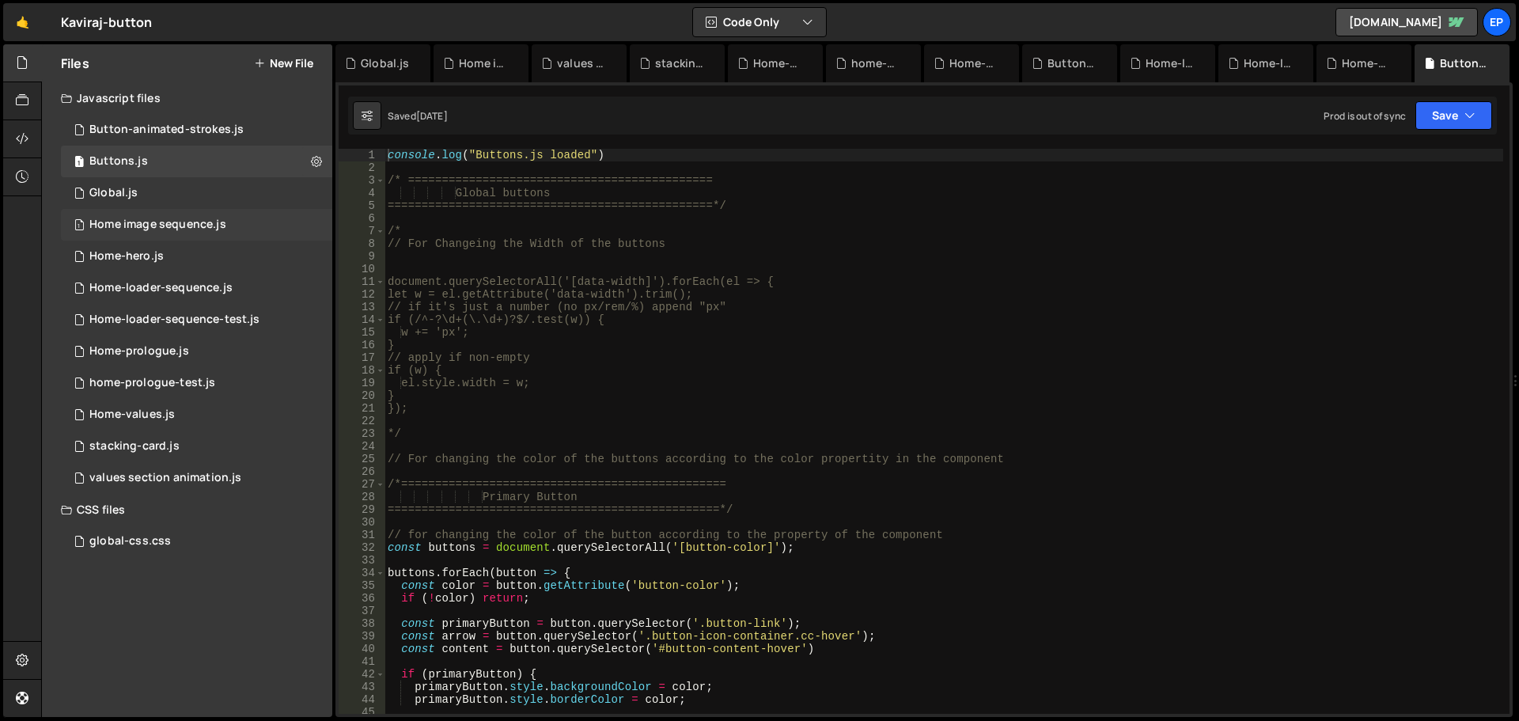
click at [159, 224] on div "Home image sequence.js" at bounding box center [157, 225] width 137 height 14
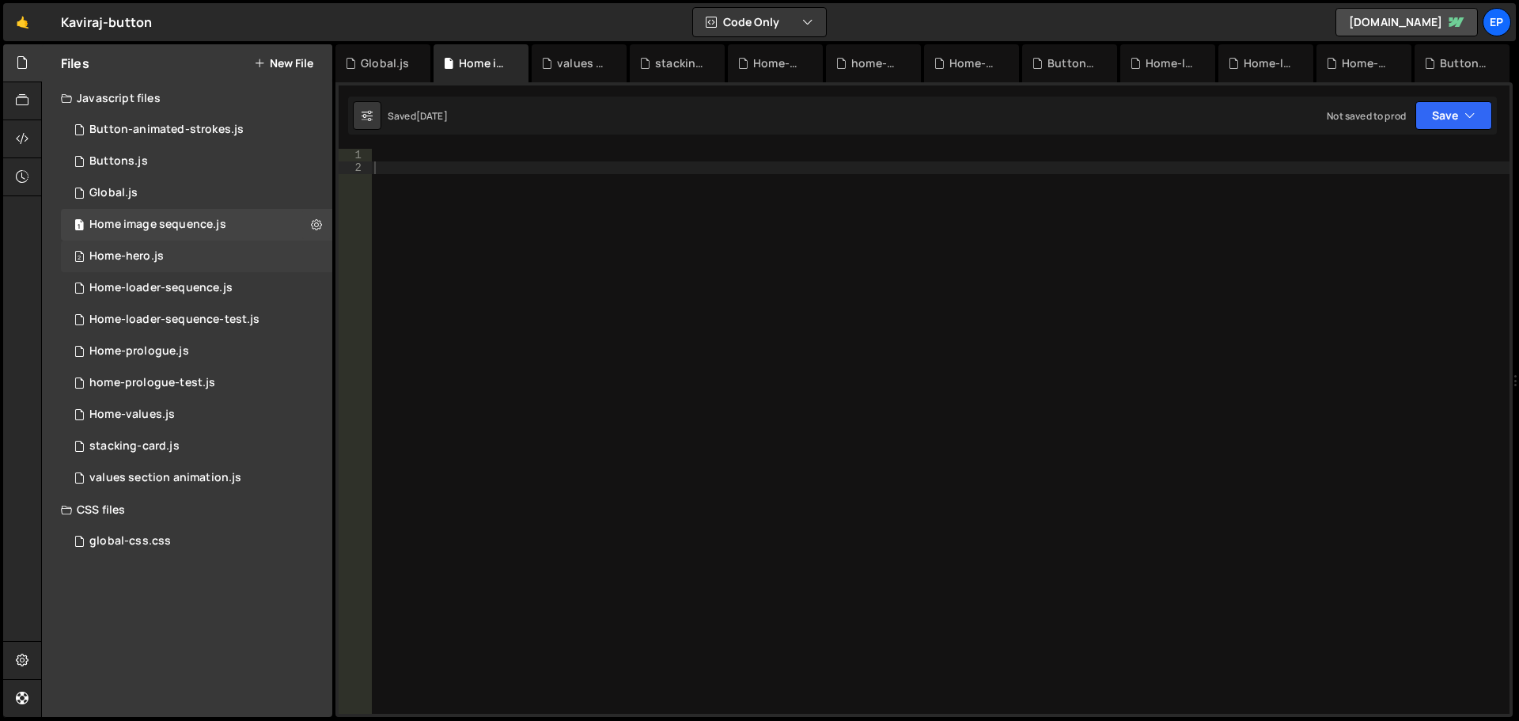
click at [141, 256] on div "Home-hero.js" at bounding box center [126, 256] width 74 height 14
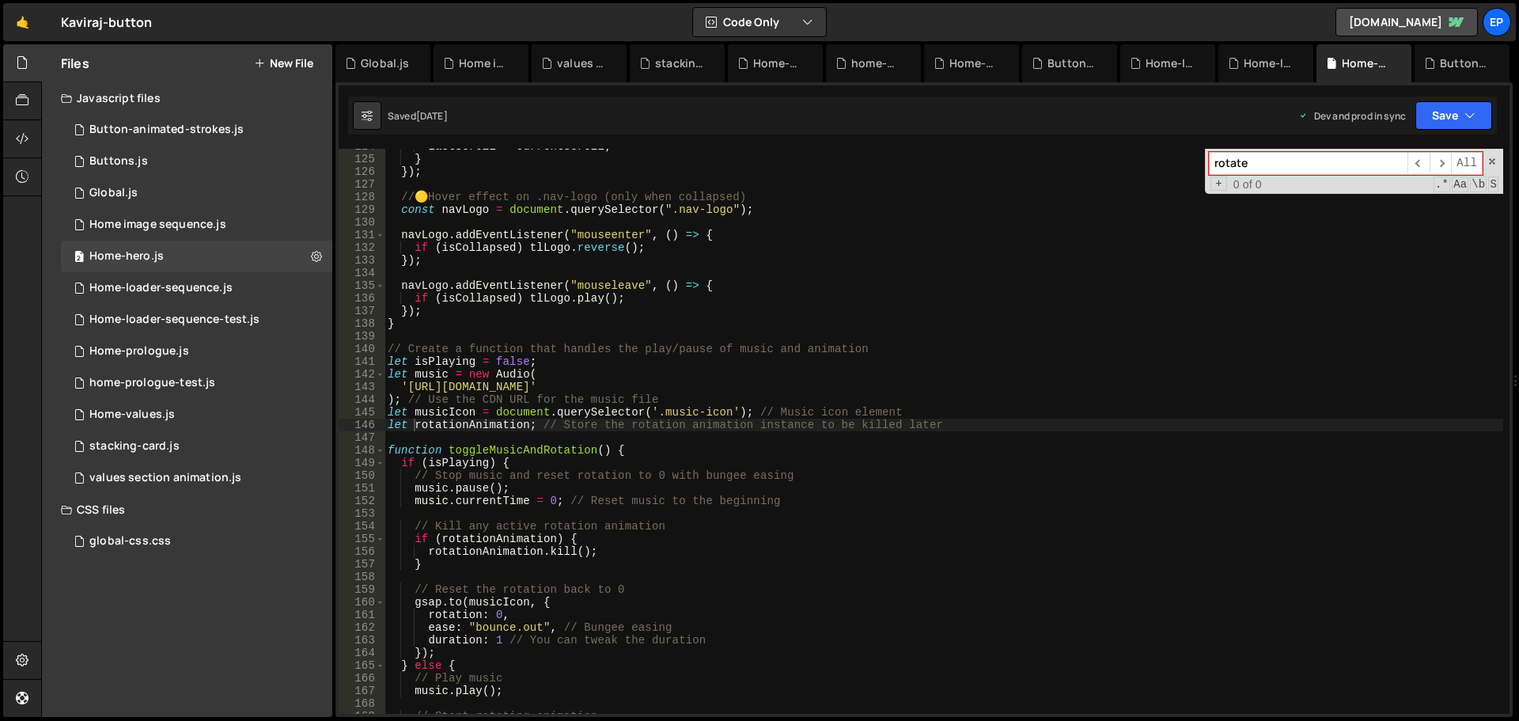
click at [1488, 169] on div "rotate ​ ​ All Replace All + 0 of 0 .* Aa \b S" at bounding box center [1354, 171] width 298 height 45
click at [1493, 162] on span at bounding box center [1492, 161] width 11 height 11
type textarea "let rotationAnimation; // Store the rotation animation instance to be killed la…"
